Goal: Task Accomplishment & Management: Manage account settings

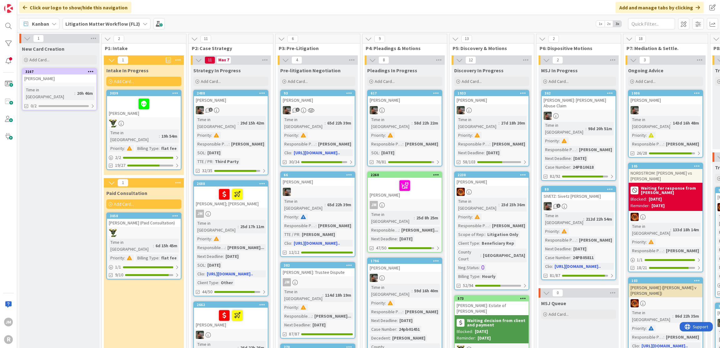
click at [47, 19] on div "Kanban" at bounding box center [39, 23] width 40 height 11
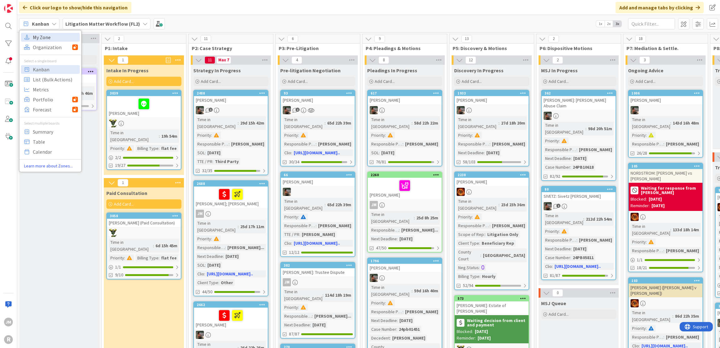
click at [47, 35] on span "My Zone" at bounding box center [55, 37] width 45 height 9
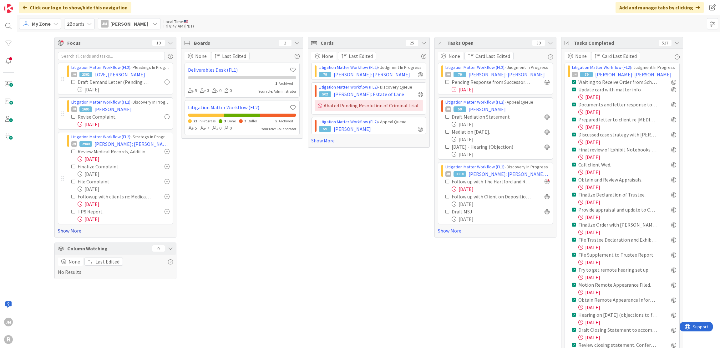
click at [68, 229] on link "Show More" at bounding box center [115, 231] width 115 height 8
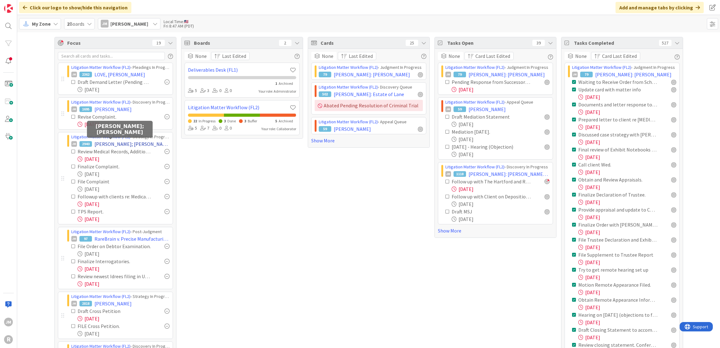
click at [107, 141] on span "FULLER; FOSBACK" at bounding box center [131, 144] width 75 height 8
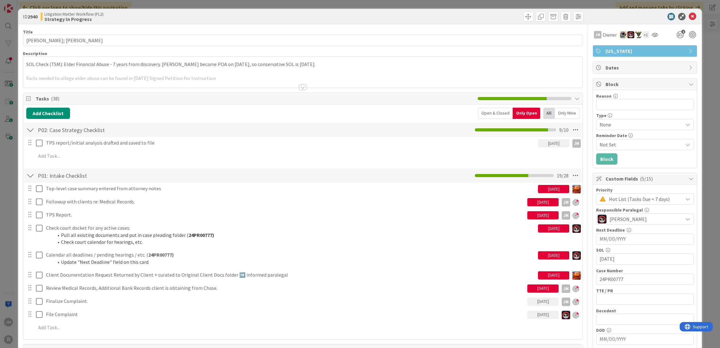
scroll to position [125, 0]
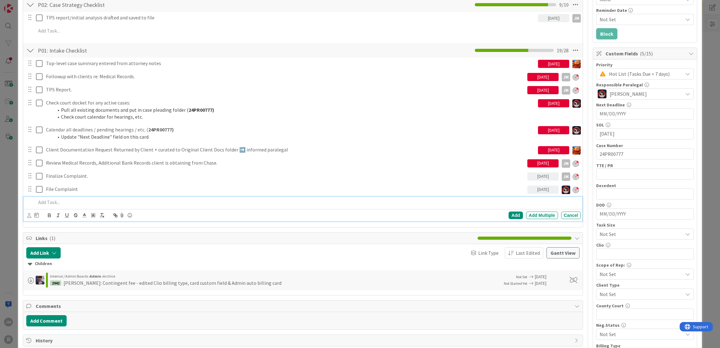
click at [71, 200] on p at bounding box center [307, 202] width 543 height 7
click at [28, 215] on icon at bounding box center [29, 215] width 4 height 5
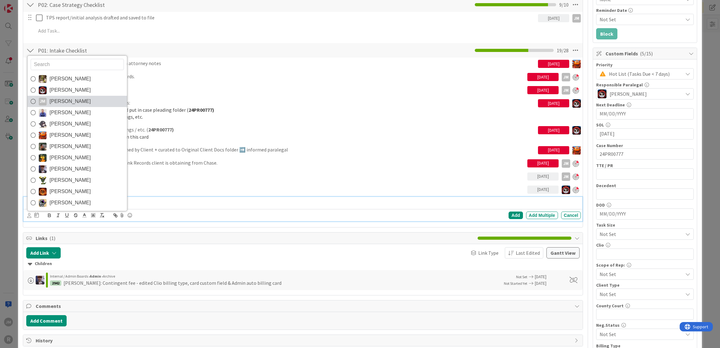
click at [55, 102] on span "Jeff Myers" at bounding box center [70, 101] width 41 height 9
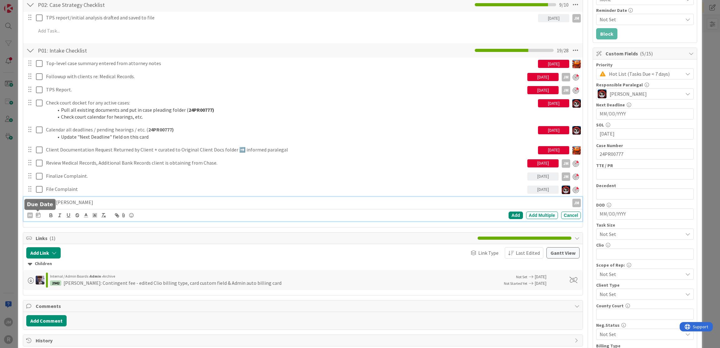
click at [37, 217] on div at bounding box center [38, 215] width 4 height 8
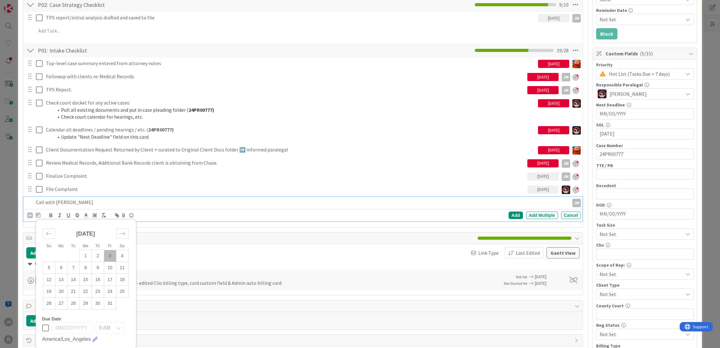
click at [108, 254] on td "3" at bounding box center [110, 256] width 12 height 12
type input "10/03/2025"
click at [510, 215] on div "Add" at bounding box center [515, 215] width 14 height 8
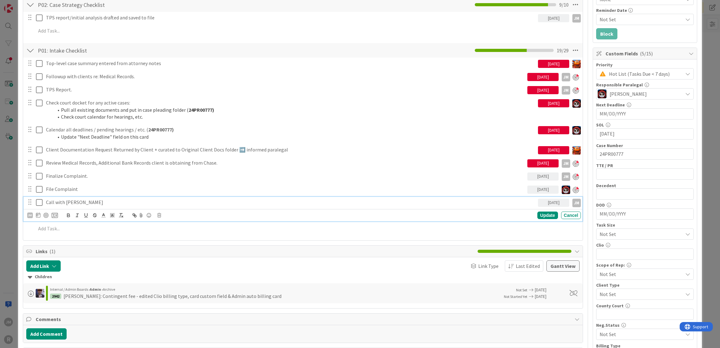
click at [60, 202] on p "Call with Samantha Bungee" at bounding box center [291, 202] width 490 height 7
click at [47, 214] on div at bounding box center [45, 215] width 5 height 5
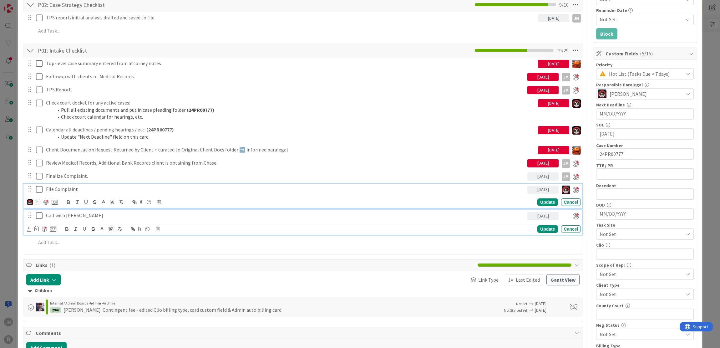
scroll to position [138, 0]
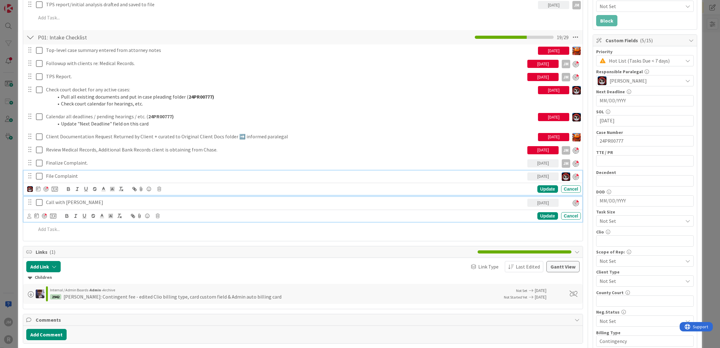
click at [72, 190] on div "File Complaint 10/03/2025 Update Cancel" at bounding box center [302, 182] width 559 height 25
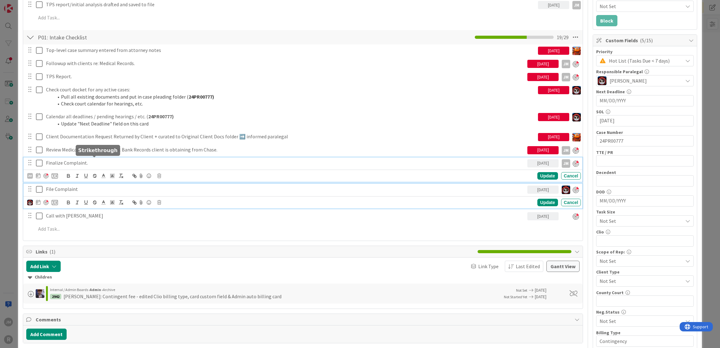
click at [92, 161] on div "Finalize Complaint. 10/03/2025 JM JM Update Cancel" at bounding box center [302, 169] width 559 height 25
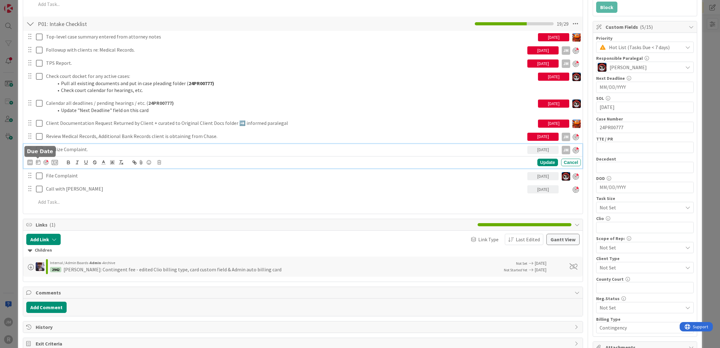
click at [38, 162] on icon at bounding box center [38, 161] width 4 height 5
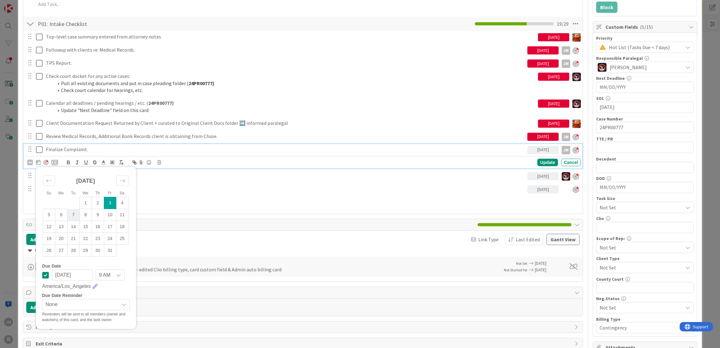
click at [71, 213] on td "7" at bounding box center [73, 215] width 12 height 12
type input "10/07/2025"
click at [542, 159] on div "Update" at bounding box center [547, 163] width 20 height 8
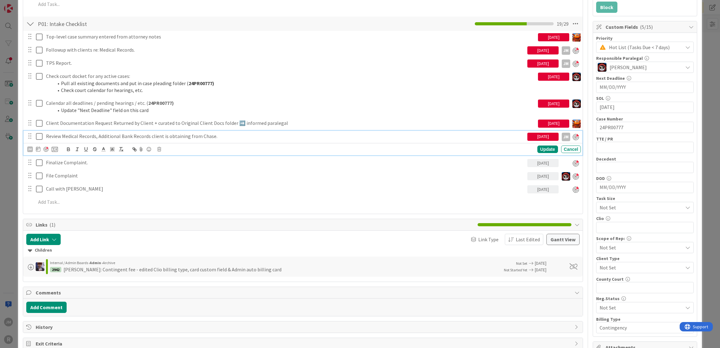
click at [75, 134] on p "Review Medical Records, Additional Bank Records client is obtaining from Chase." at bounding box center [285, 136] width 479 height 7
click at [38, 147] on icon at bounding box center [38, 148] width 4 height 5
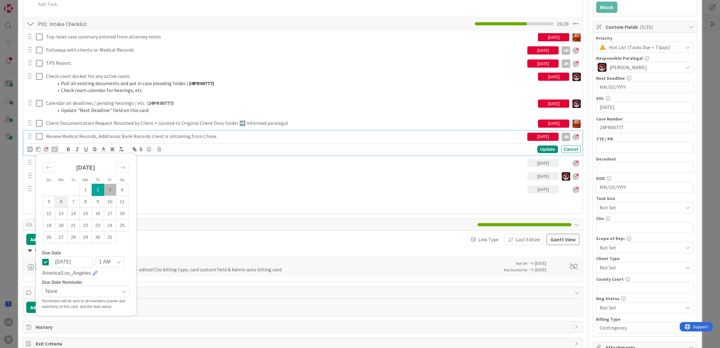
click at [58, 198] on td "6" at bounding box center [61, 202] width 12 height 12
type input "10/06/2025"
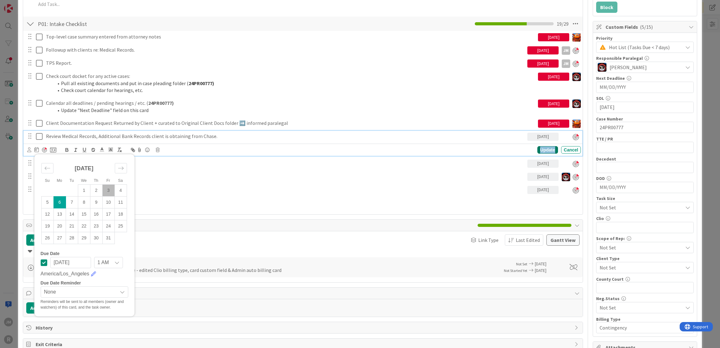
click at [539, 146] on div "Update" at bounding box center [547, 150] width 20 height 8
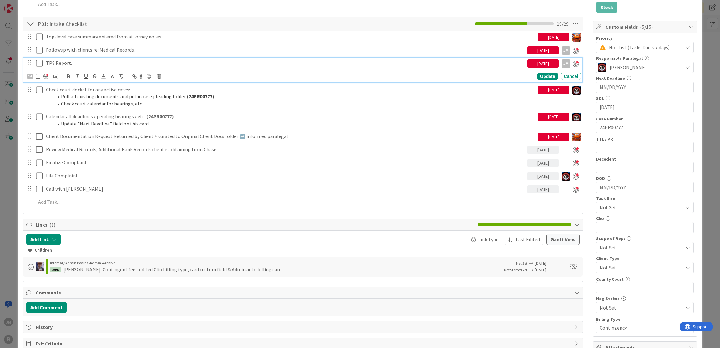
click at [60, 61] on p "TPS Report." at bounding box center [285, 62] width 479 height 7
click at [37, 75] on icon at bounding box center [38, 75] width 4 height 5
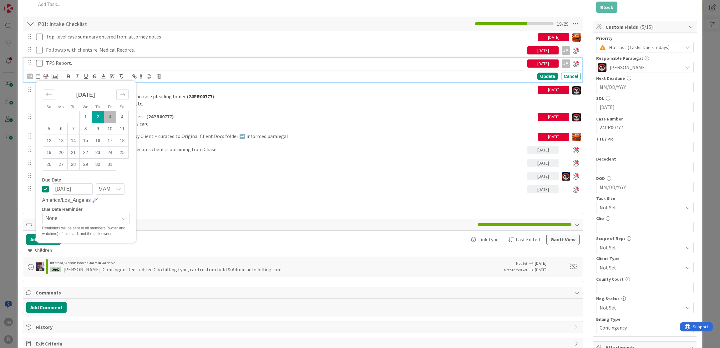
click at [108, 115] on td "3" at bounding box center [110, 117] width 12 height 12
type input "10/03/2025"
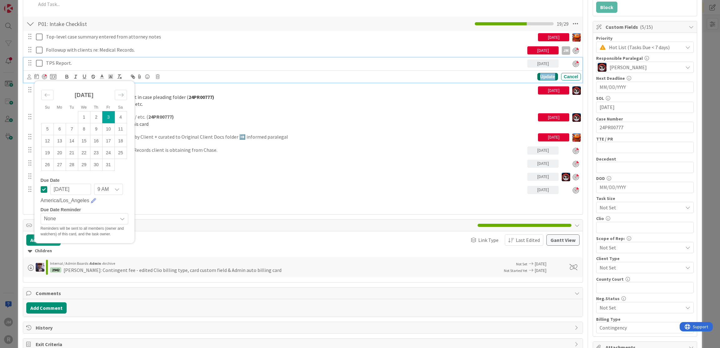
click at [543, 78] on div "Update" at bounding box center [547, 77] width 20 height 8
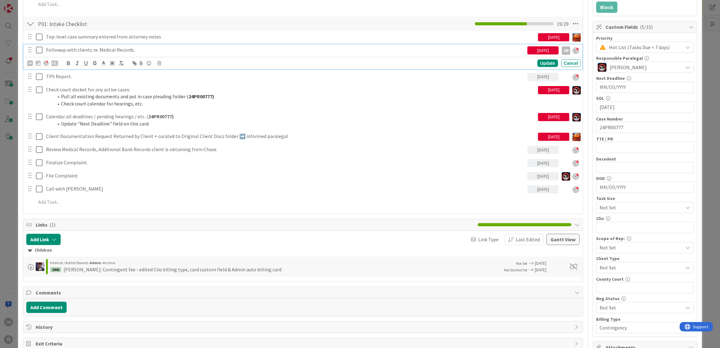
click at [138, 51] on p "Followup with clients re: Medical Records." at bounding box center [285, 49] width 479 height 7
click at [39, 62] on icon at bounding box center [38, 62] width 4 height 5
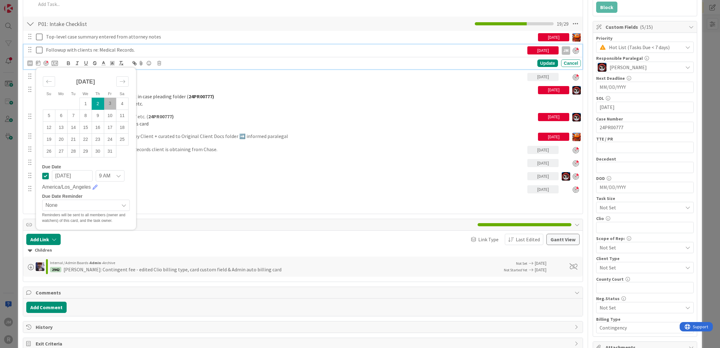
click at [109, 100] on td "3" at bounding box center [110, 104] width 12 height 12
type input "10/03/2025"
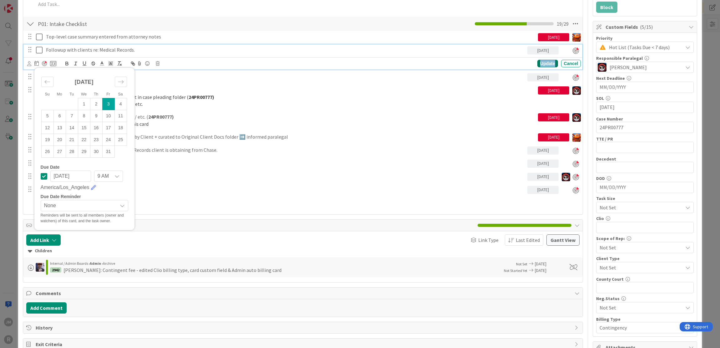
click at [541, 61] on div "Update" at bounding box center [547, 64] width 20 height 8
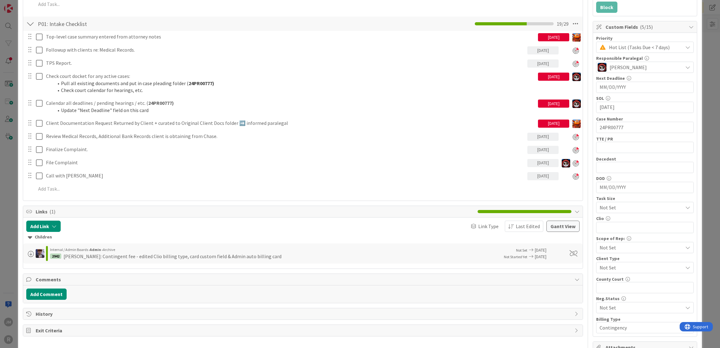
click at [8, 181] on div "ID 2940 Litigation Matter Workflow (FL2) Strategy In Progress Title 15 / 128 FU…" at bounding box center [360, 174] width 720 height 348
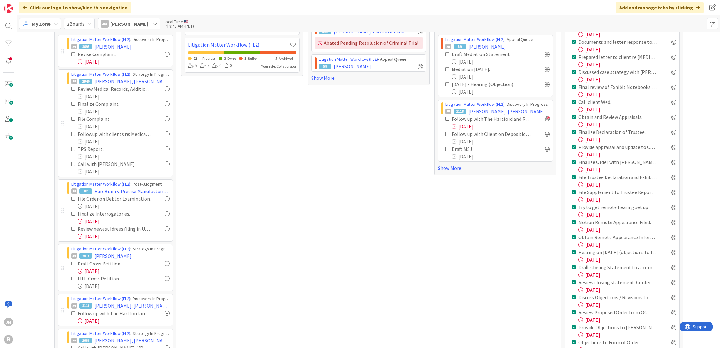
scroll to position [94, 0]
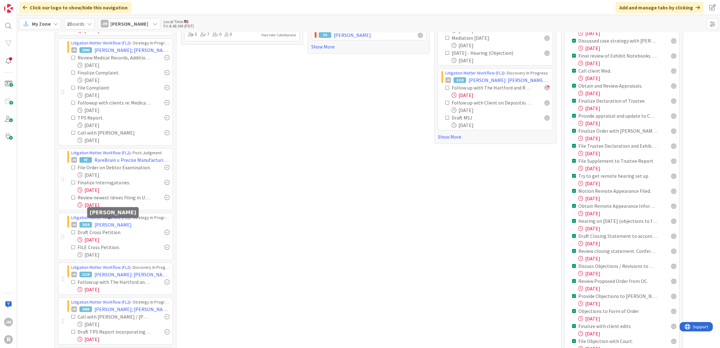
click at [104, 223] on span "SAUCEDO, Elaine" at bounding box center [112, 225] width 37 height 8
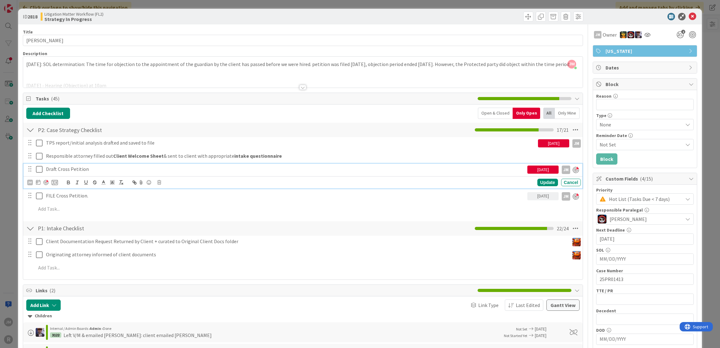
click at [78, 168] on p "Draft Cross Petition" at bounding box center [285, 168] width 479 height 7
click at [37, 181] on icon at bounding box center [38, 181] width 4 height 5
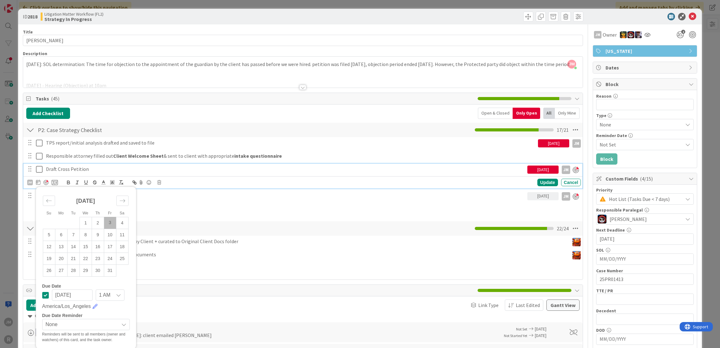
click at [111, 220] on td "3" at bounding box center [110, 223] width 12 height 12
type input "10/03/2025"
click at [537, 180] on div "Update" at bounding box center [547, 183] width 20 height 8
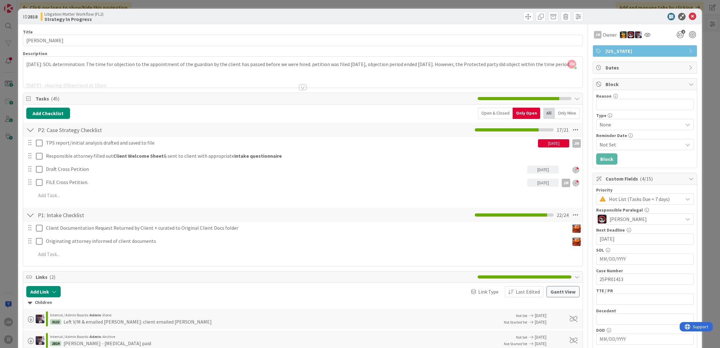
click at [9, 218] on div "ID 2818 Litigation Matter Workflow (FL2) Strategy In Progress Title 15 / 128 SA…" at bounding box center [360, 174] width 720 height 348
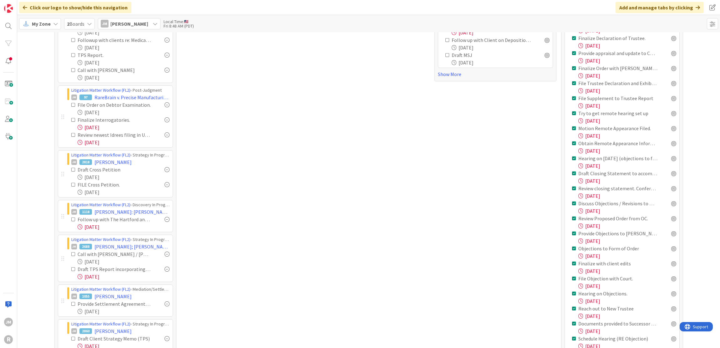
scroll to position [188, 0]
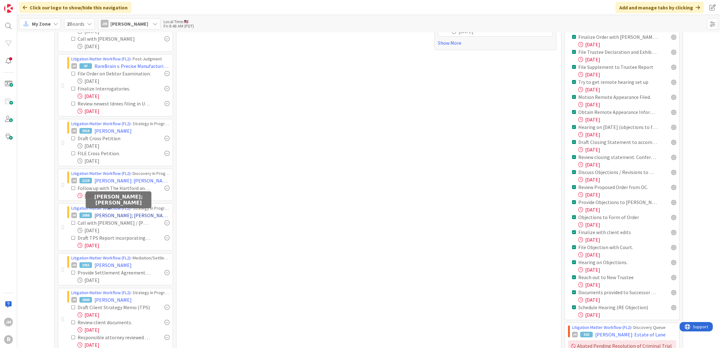
click at [106, 215] on span "AGUILA; BATHAN" at bounding box center [131, 215] width 75 height 8
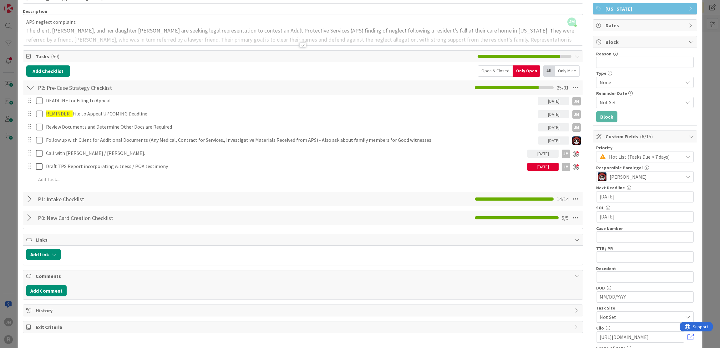
scroll to position [94, 0]
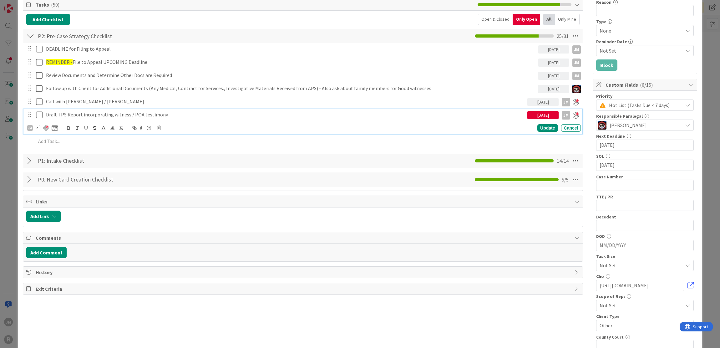
click at [120, 115] on p "Draft TPS Report incorporating witness / POA testimony." at bounding box center [285, 114] width 479 height 7
click at [37, 126] on icon at bounding box center [38, 127] width 4 height 5
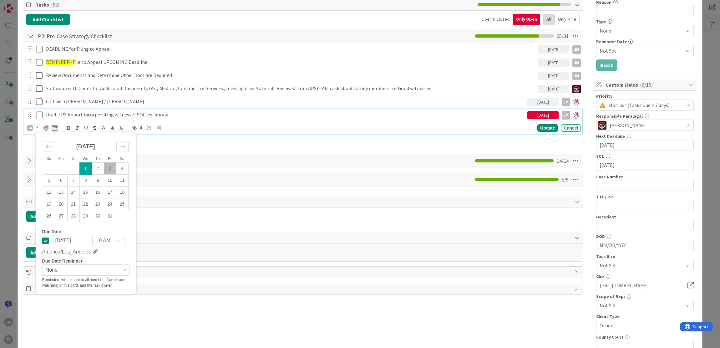
click at [111, 167] on td "3" at bounding box center [110, 168] width 12 height 12
type input "10/03/2025"
click at [542, 124] on div "Update" at bounding box center [547, 128] width 20 height 8
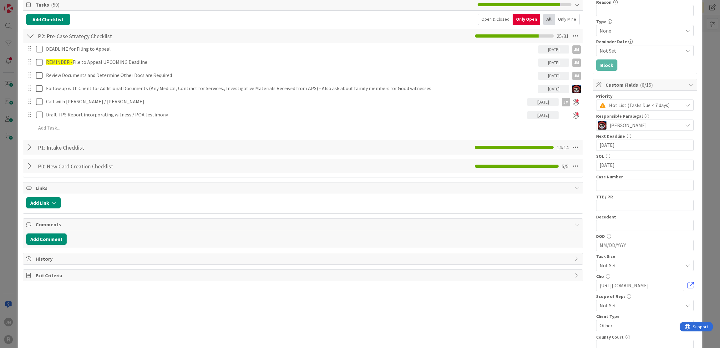
click at [15, 175] on div "ID 2688 Litigation Matter Workflow (FL2) Strategy In Progress Title 14 / 128 AG…" at bounding box center [360, 174] width 720 height 348
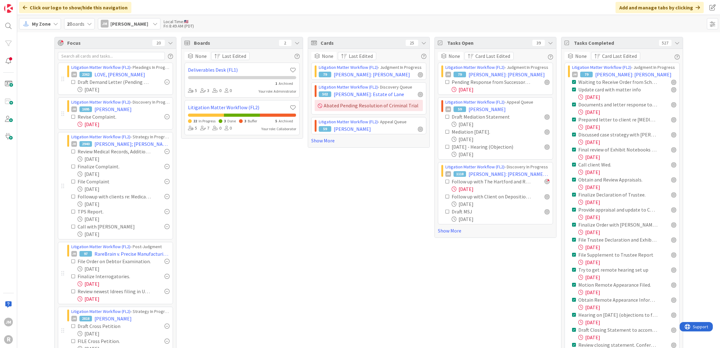
click at [676, 42] on icon at bounding box center [676, 42] width 5 height 5
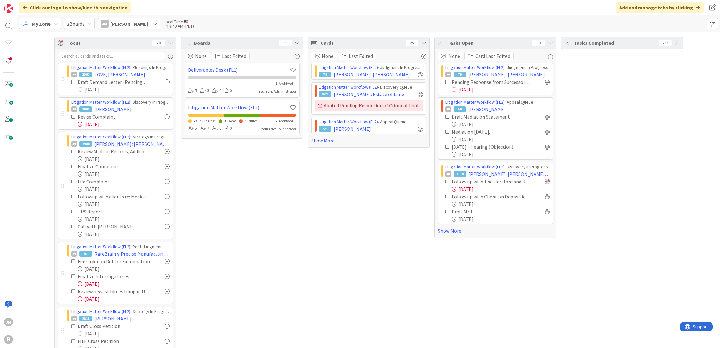
click at [666, 130] on div "Tasks Completed 527" at bounding box center [622, 314] width 122 height 555
